Goal: Task Accomplishment & Management: Manage account settings

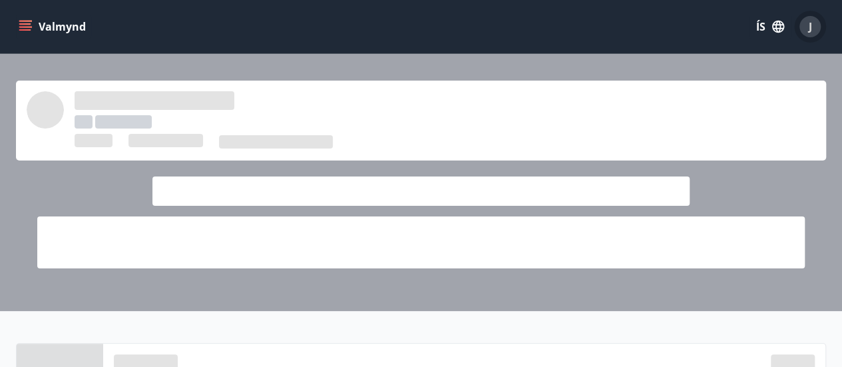
click at [817, 23] on div "J" at bounding box center [809, 26] width 21 height 21
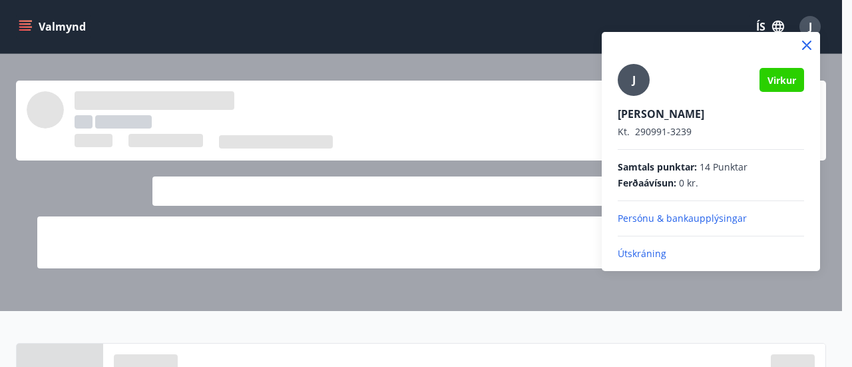
click at [639, 253] on p "Útskráning" at bounding box center [711, 253] width 186 height 13
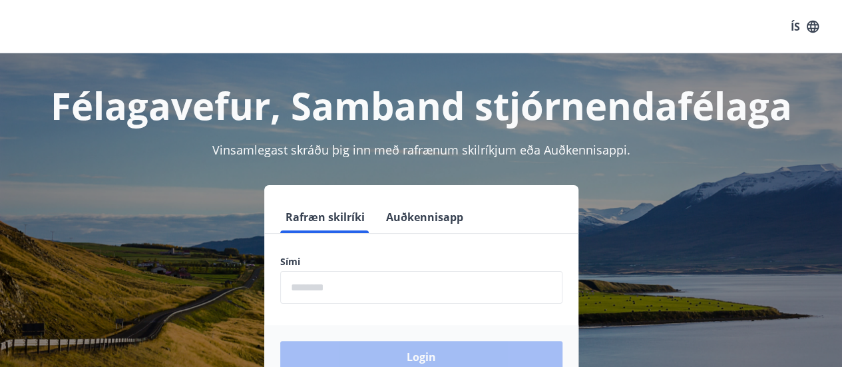
click at [396, 288] on input "phone" at bounding box center [421, 287] width 282 height 33
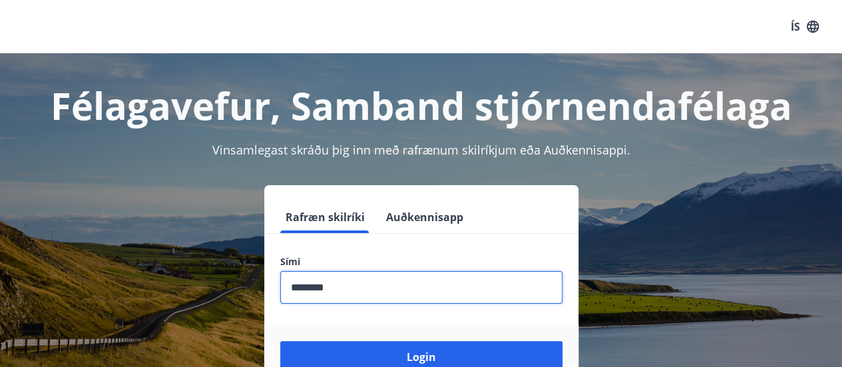
type input "********"
click at [280, 341] on button "Login" at bounding box center [421, 357] width 282 height 32
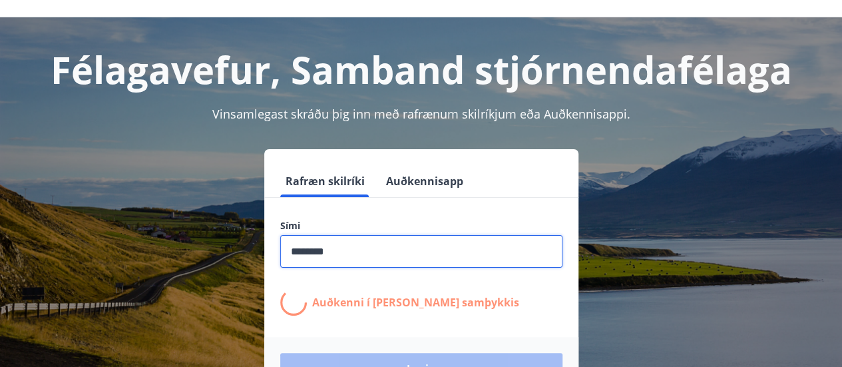
scroll to position [67, 0]
